Goal: Transaction & Acquisition: Purchase product/service

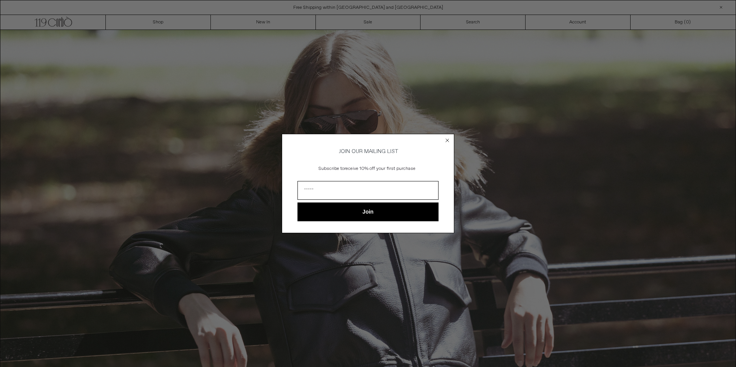
click at [446, 137] on circle "Close dialog" at bounding box center [447, 140] width 7 height 7
click at [450, 138] on circle "Close dialog" at bounding box center [447, 140] width 7 height 7
click at [448, 139] on icon "Close dialog" at bounding box center [447, 140] width 3 height 3
click at [447, 139] on icon "Close dialog" at bounding box center [447, 140] width 3 height 3
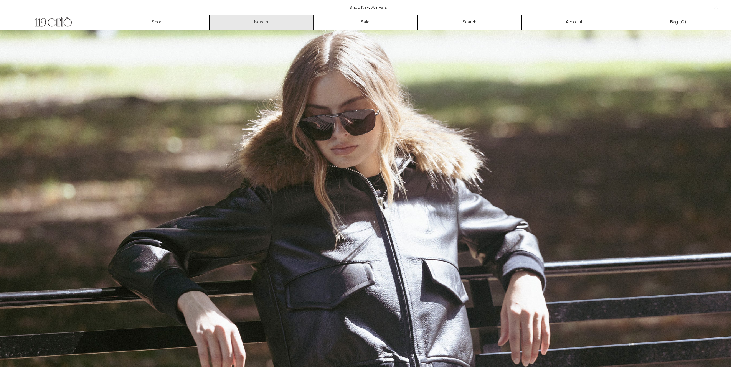
click at [257, 23] on link "New In" at bounding box center [261, 22] width 104 height 15
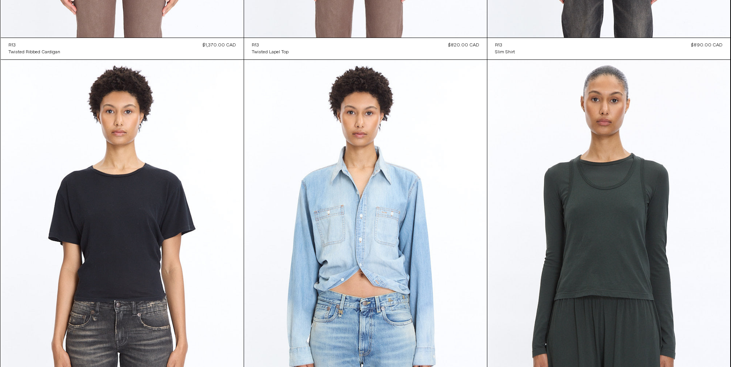
scroll to position [17111, 0]
